Goal: Transaction & Acquisition: Purchase product/service

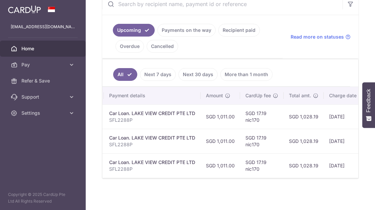
scroll to position [0, 138]
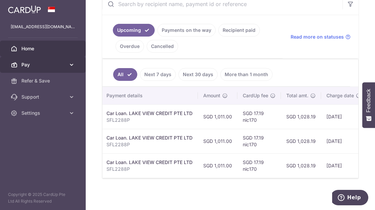
click at [31, 69] on link "Pay" at bounding box center [43, 65] width 86 height 16
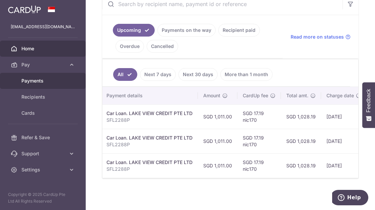
click at [39, 83] on span "Payments" at bounding box center [43, 80] width 44 height 7
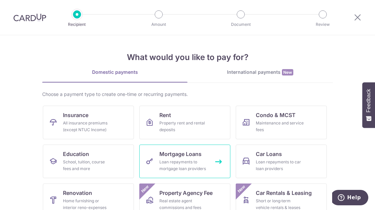
click at [178, 155] on span "Mortgage Loans" at bounding box center [180, 154] width 42 height 8
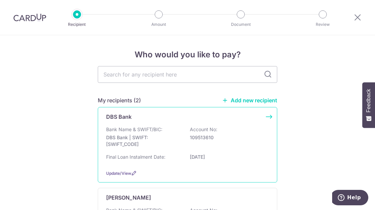
click at [163, 129] on div "Bank Name & SWIFT/BIC: DBS Bank | SWIFT: DBSSSGSGXXX Account No: 109513610" at bounding box center [187, 138] width 163 height 25
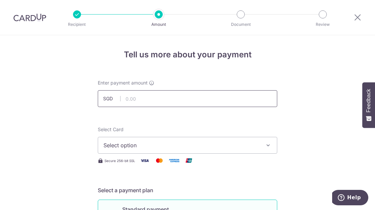
click at [141, 95] on input "text" at bounding box center [188, 98] width 180 height 17
type input "1,200.00"
click at [108, 149] on span "Select option" at bounding box center [181, 145] width 156 height 8
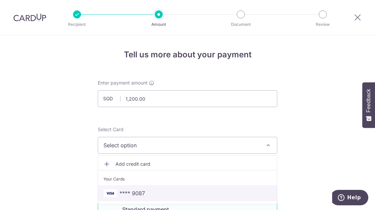
click at [123, 193] on span "**** 9087" at bounding box center [132, 193] width 25 height 8
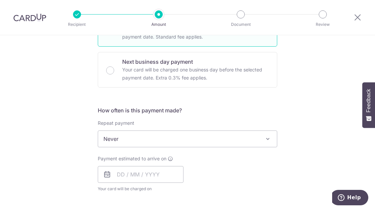
scroll to position [192, 0]
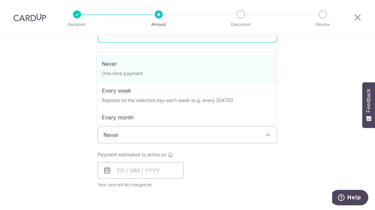
click at [111, 137] on span "Never" at bounding box center [187, 135] width 179 height 16
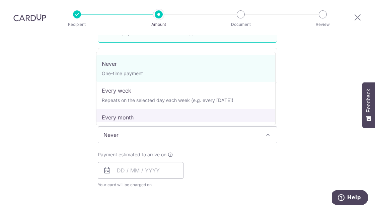
select select "3"
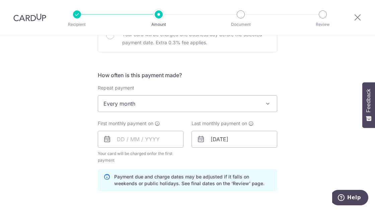
scroll to position [224, 0]
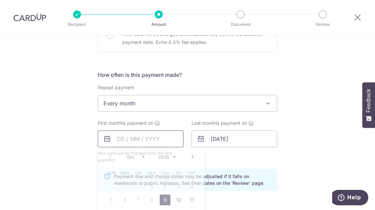
click at [113, 139] on input "text" at bounding box center [141, 138] width 86 height 17
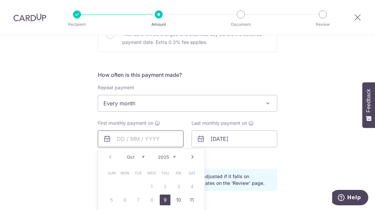
scroll to position [297, 0]
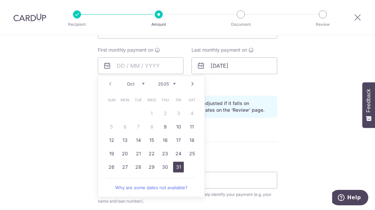
click at [173, 166] on link "31" at bounding box center [178, 166] width 11 height 11
type input "[DATE]"
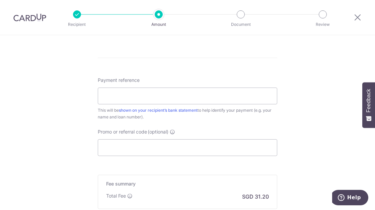
scroll to position [390, 0]
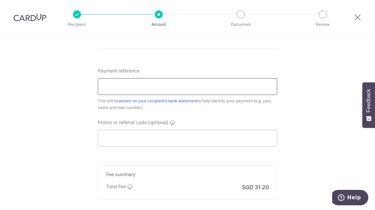
click at [174, 85] on input "Payment reference" at bounding box center [188, 86] width 180 height 17
type input "17 07-15"
type input "nic170"
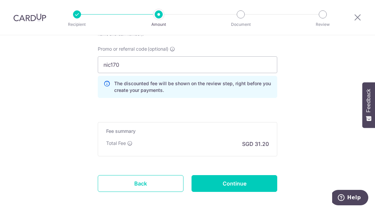
scroll to position [464, 0]
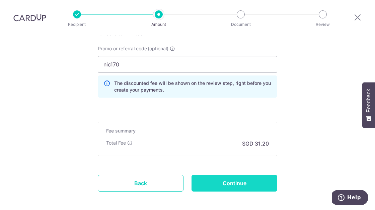
click at [217, 184] on input "Continue" at bounding box center [235, 183] width 86 height 17
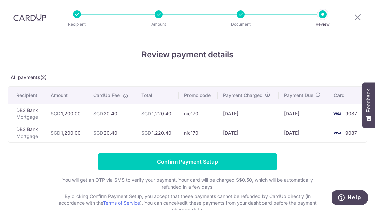
scroll to position [43, 0]
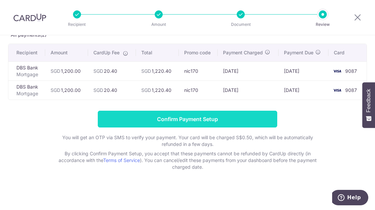
click at [132, 118] on input "Confirm Payment Setup" at bounding box center [188, 119] width 180 height 17
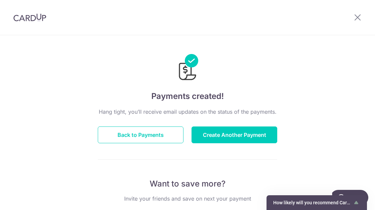
click at [29, 18] on img at bounding box center [29, 17] width 33 height 8
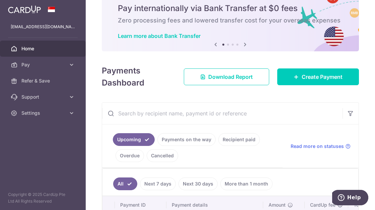
scroll to position [27, 0]
